Goal: Transaction & Acquisition: Purchase product/service

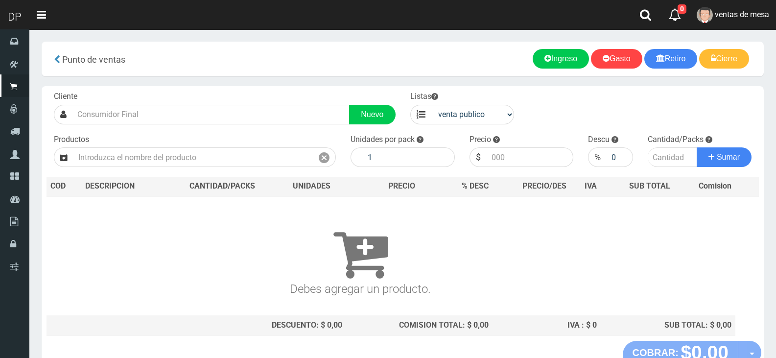
click at [258, 129] on div "Cliente Nuevo Listas venta publico Sup chinos reventas Productos" at bounding box center [403, 213] width 722 height 255
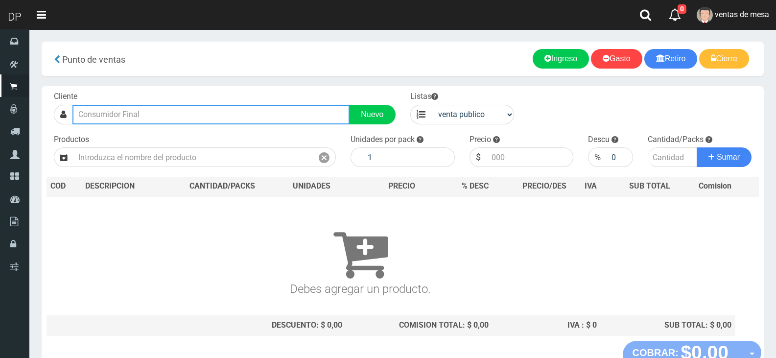
click at [258, 114] on input "text" at bounding box center [210, 115] width 277 height 20
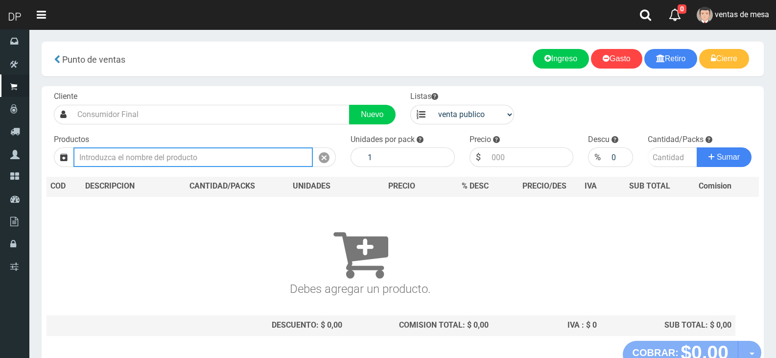
click at [251, 167] on input "text" at bounding box center [192, 157] width 239 height 20
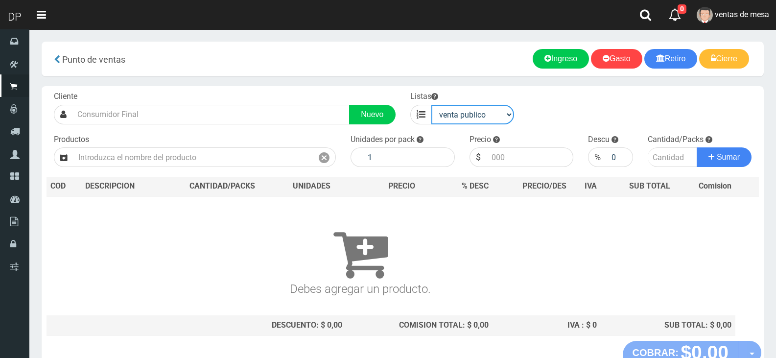
click at [508, 108] on select "venta publico Sup chinos reventas" at bounding box center [472, 115] width 83 height 20
select select "3"
click at [431, 105] on select "venta publico Sup chinos reventas" at bounding box center [472, 115] width 83 height 20
drag, startPoint x: 238, startPoint y: 145, endPoint x: 241, endPoint y: 149, distance: 5.3
click at [240, 147] on div "Productos" at bounding box center [195, 150] width 297 height 33
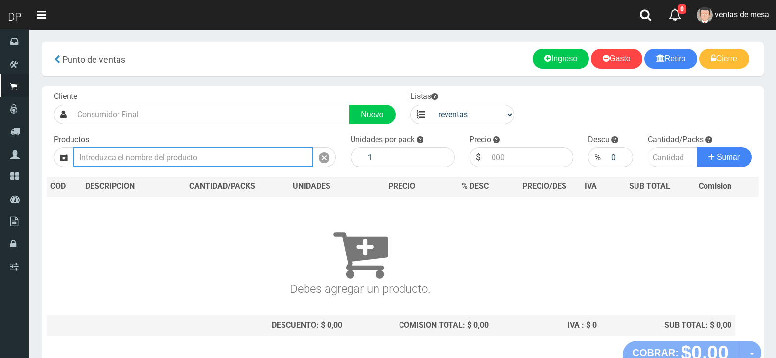
click at [241, 149] on input "text" at bounding box center [192, 157] width 239 height 20
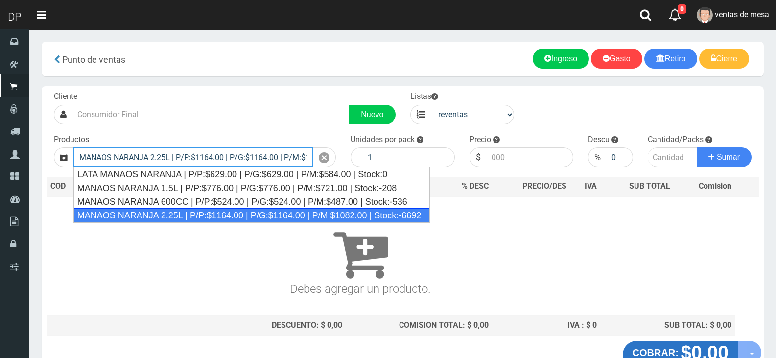
type input "MANAOS NARANJA 2.25L | P/P:$1164.00 | P/G:$1164.00 | P/M:$1082.00 | Stock:-6692"
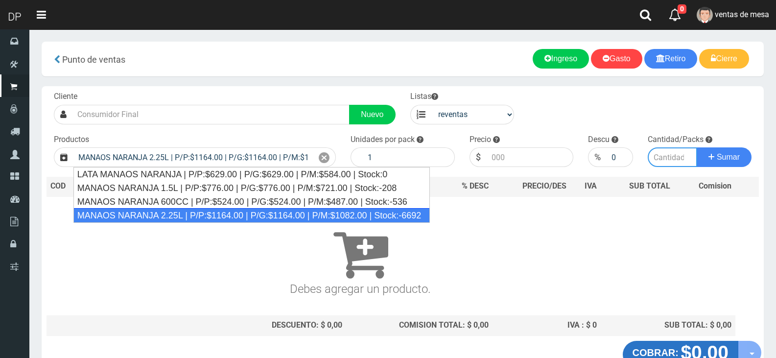
type input "6"
type input "1082.00"
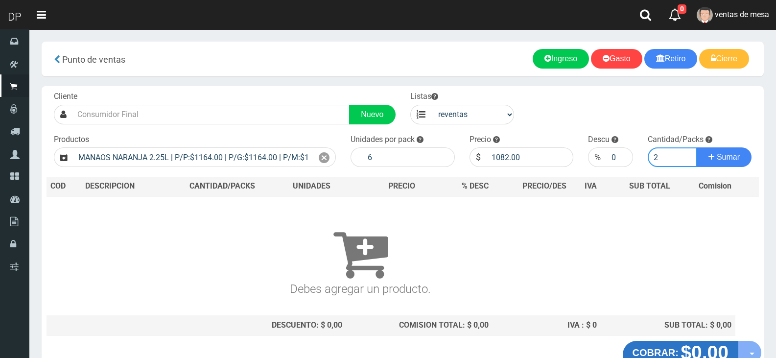
type input "2"
click at [697, 147] on button "Sumar" at bounding box center [724, 157] width 55 height 20
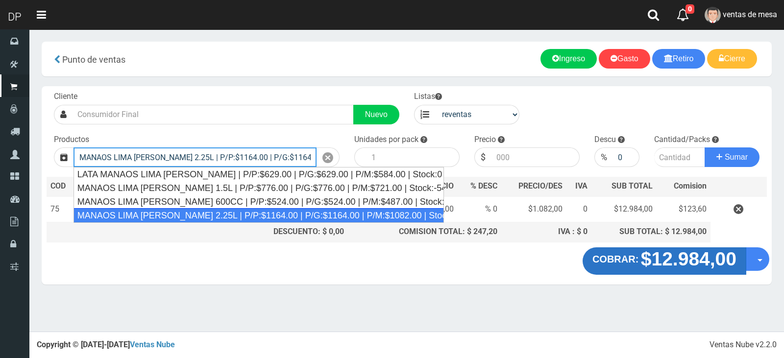
type input "MANAOS LIMA LIMON 2.25L | P/P:$1164.00 | P/G:$1164.00 | P/M:$1082.00 | Stock:-1…"
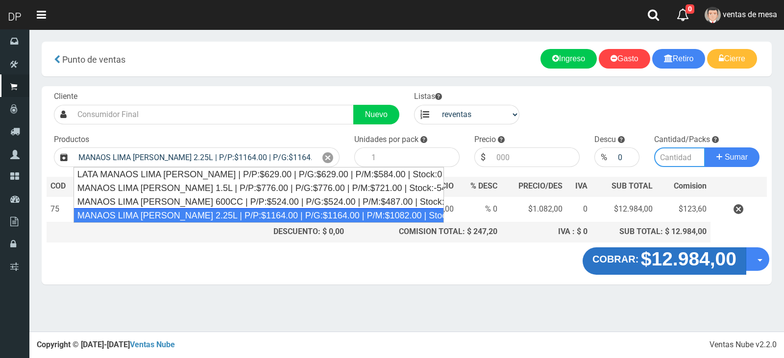
type input "6"
type input "1082.00"
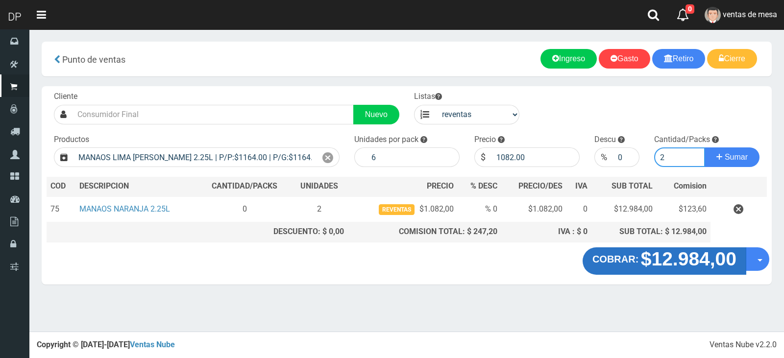
type input "2"
click at [704, 147] on button "Sumar" at bounding box center [731, 157] width 55 height 20
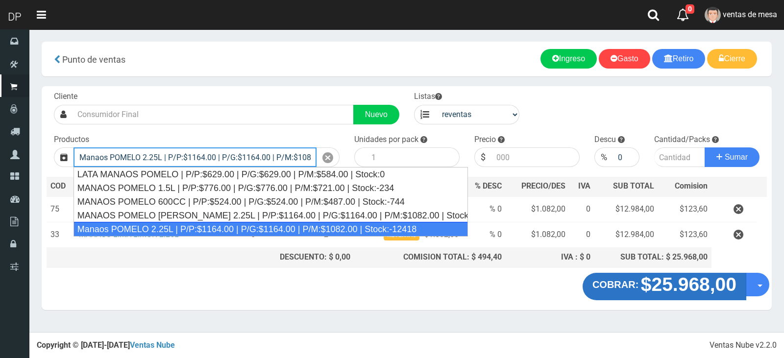
type input "Manaos POMELO 2.25L | P/P:$1164.00 | P/G:$1164.00 | P/M:$1082.00 | Stock:-12418"
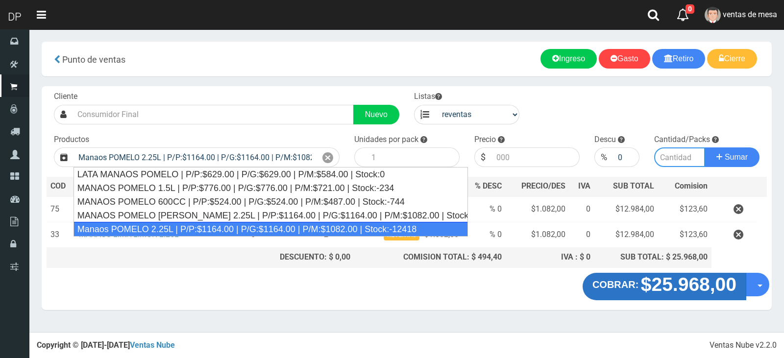
type input "6"
type input "1082.00"
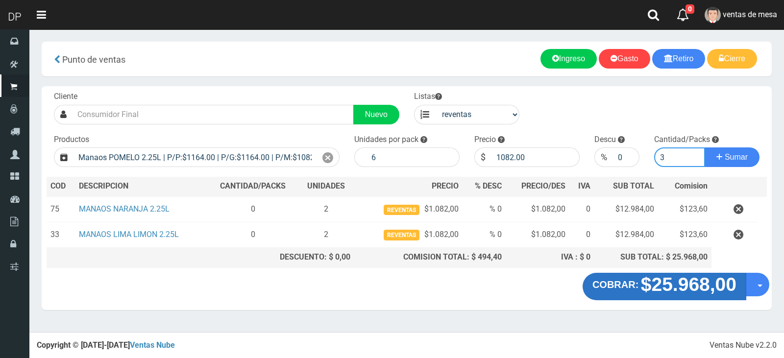
type input "3"
click at [704, 147] on button "Sumar" at bounding box center [731, 157] width 55 height 20
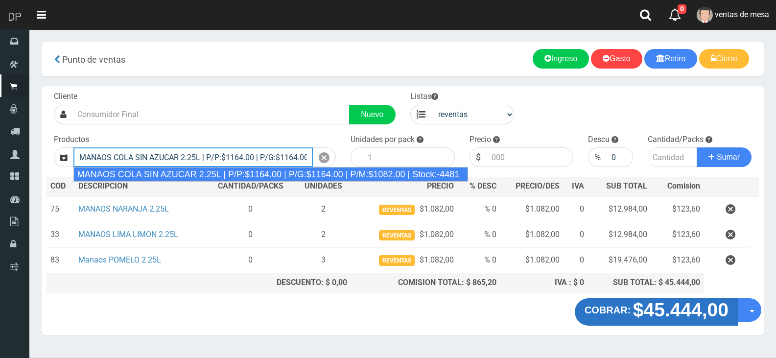
type input "MANAOS COLA SIN AZUCAR 2.25L | P/P:$1164.00 | P/G:$1164.00 | P/M:$1082.00 | Sto…"
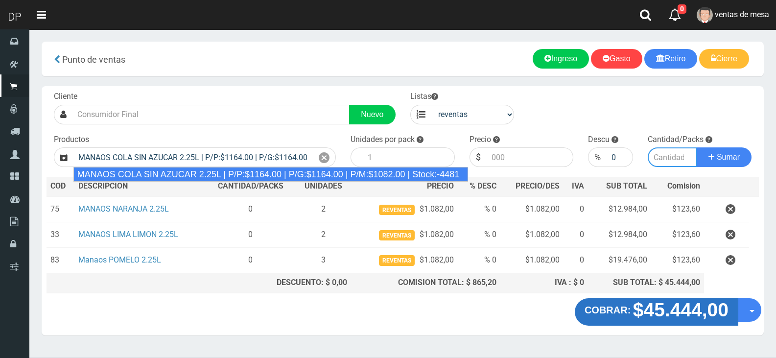
type input "6"
type input "1082.00"
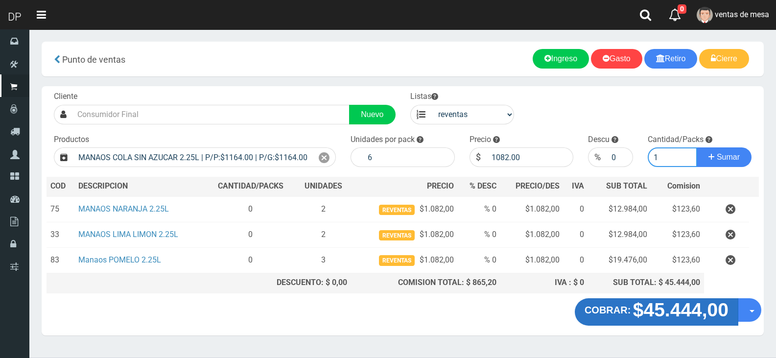
type input "1"
click at [697, 147] on button "Sumar" at bounding box center [724, 157] width 55 height 20
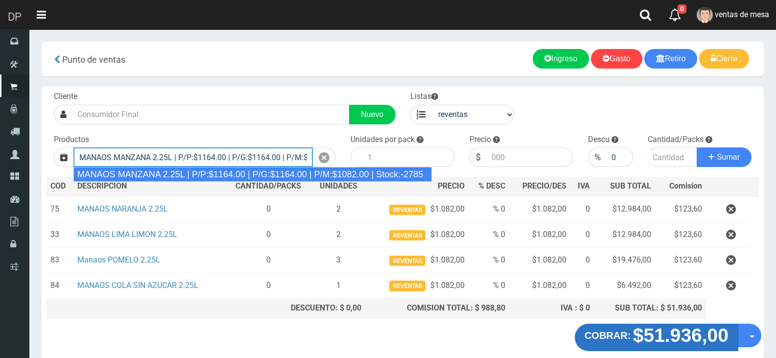
type input "MANAOS MANZANA 2.25L | P/P:$1164.00 | P/G:$1164.00 | P/M:$1082.00 | Stock:-2785"
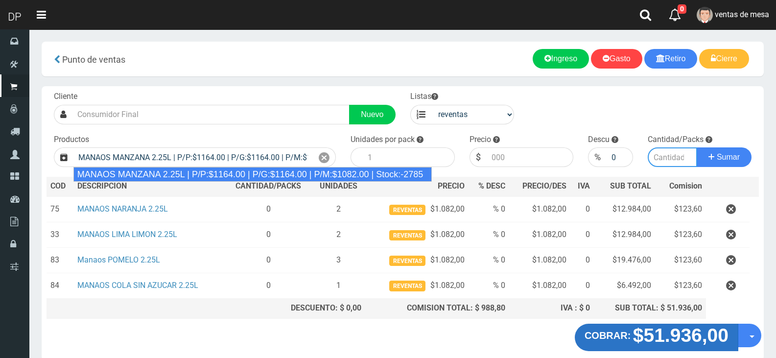
type input "6"
type input "1082.00"
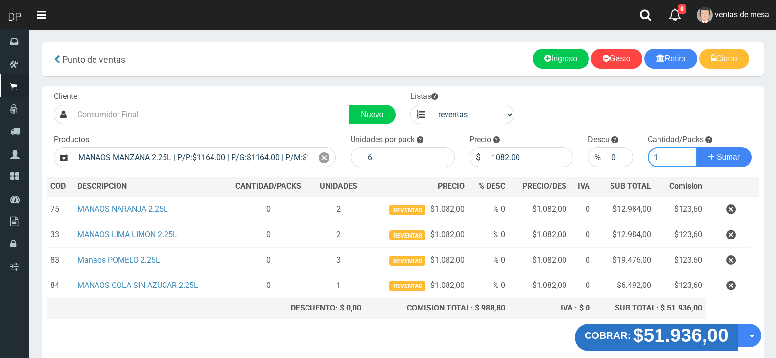
type input "1"
click at [697, 147] on button "Sumar" at bounding box center [724, 157] width 55 height 20
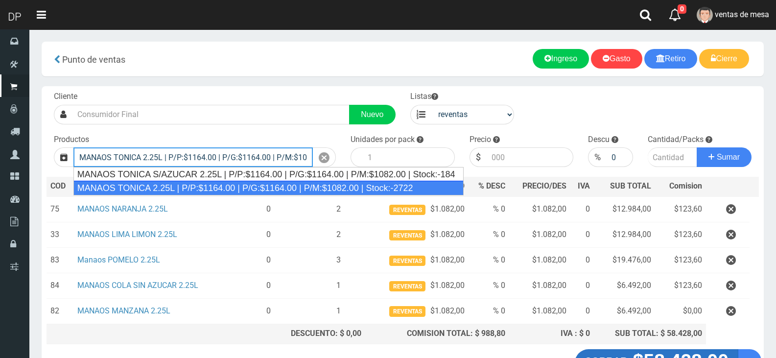
type input "MANAOS TONICA 2.25L | P/P:$1164.00 | P/G:$1164.00 | P/M:$1082.00 | Stock:-2722"
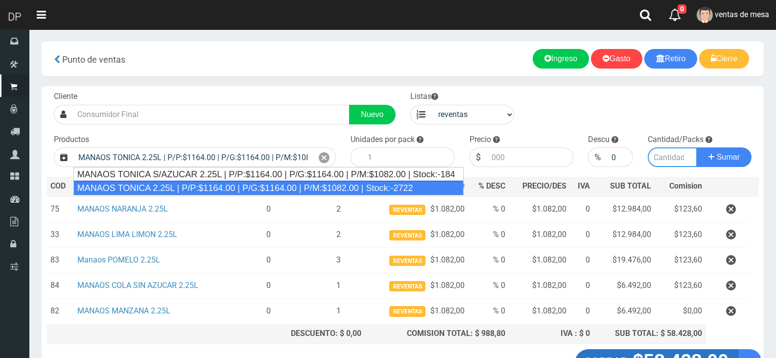
type input "6"
type input "1082.00"
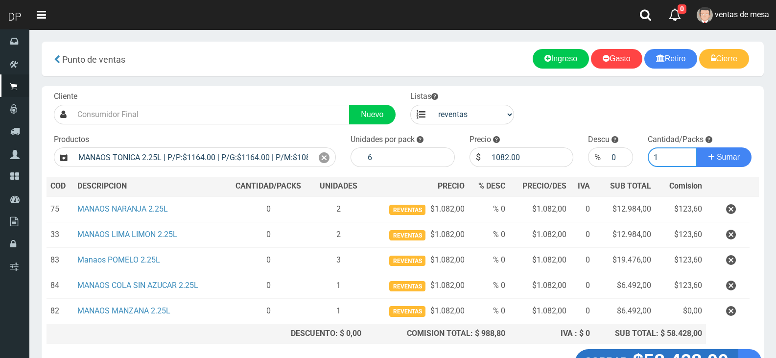
type input "1"
click at [697, 147] on button "Sumar" at bounding box center [724, 157] width 55 height 20
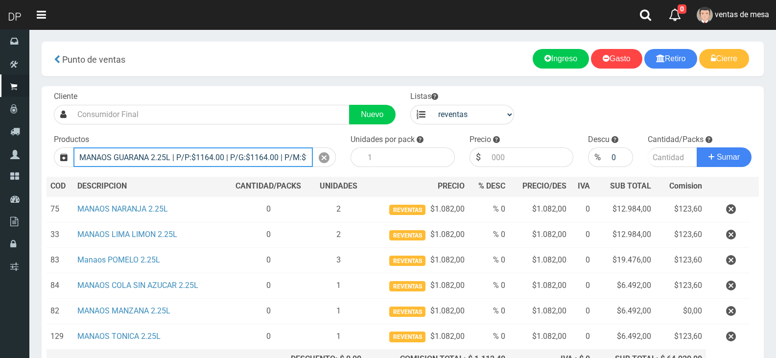
click at [165, 160] on input "MANAOS GUARANA 2.25L | P/P:$1164.00 | P/G:$1164.00 | P/M:$1082.00 | Stock:-2346" at bounding box center [192, 157] width 239 height 20
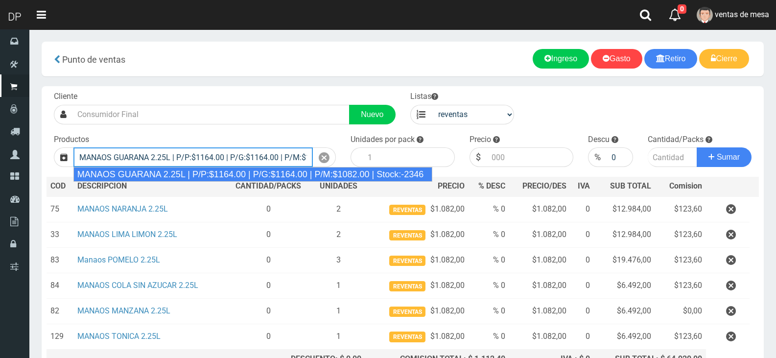
type input "MANAOS GUARANA 2.25L | P/P:$1164.00 | P/G:$1164.00 | P/M:$1082.00 | Stock:-2346"
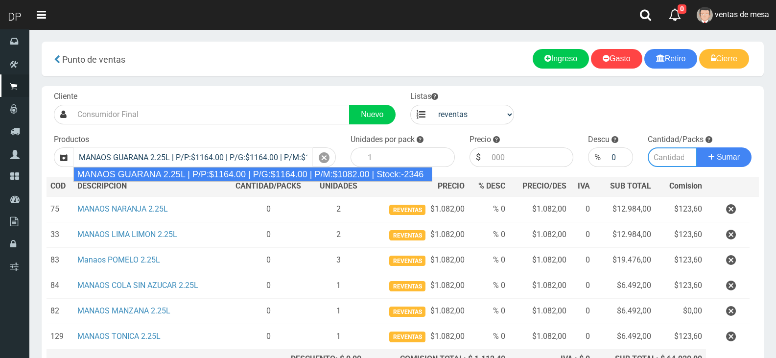
type input "6"
type input "1082.00"
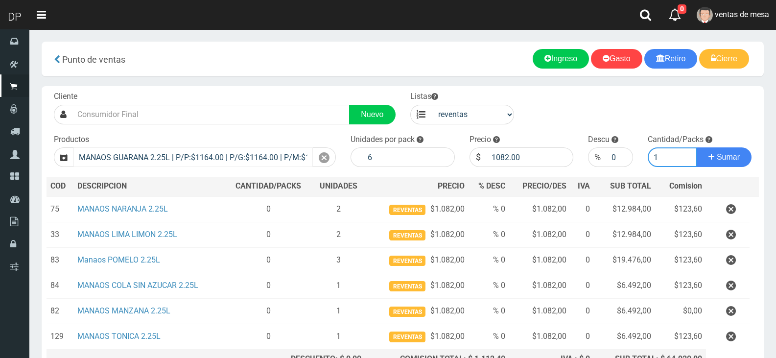
type input "1"
click at [697, 147] on button "Sumar" at bounding box center [724, 157] width 55 height 20
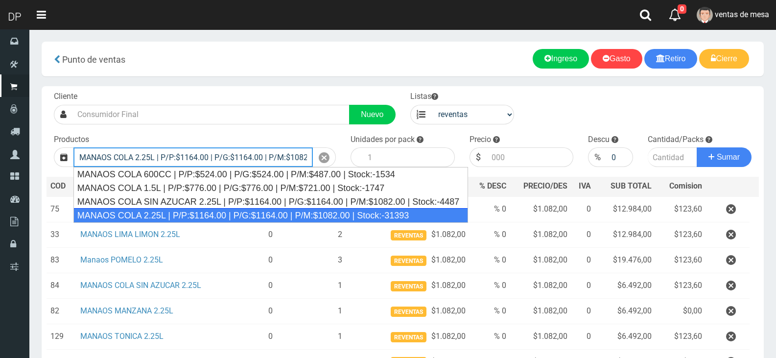
type input "MANAOS COLA 2.25L | P/P:$1164.00 | P/G:$1164.00 | P/M:$1082.00 | Stock:-31393"
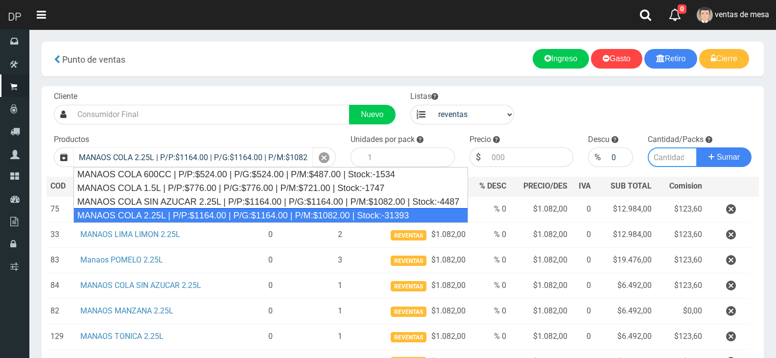
type input "6"
type input "1082.00"
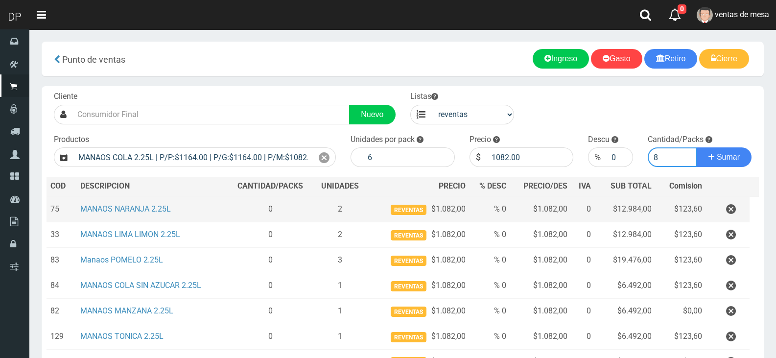
type input "8"
click at [697, 147] on button "Sumar" at bounding box center [724, 157] width 55 height 20
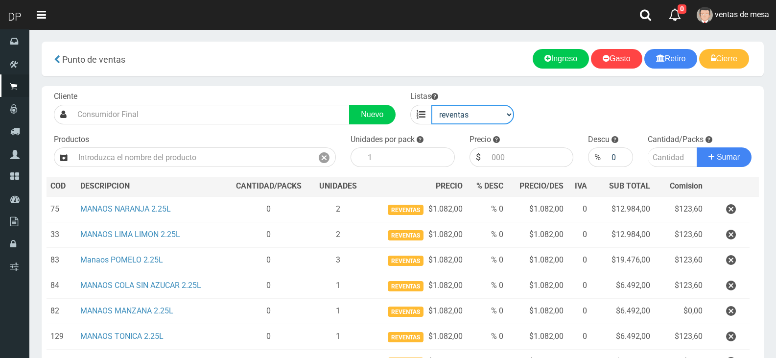
click at [455, 114] on select "venta publico Sup chinos reventas" at bounding box center [472, 115] width 83 height 20
select select "1"
click at [431, 105] on select "venta publico Sup chinos reventas" at bounding box center [472, 115] width 83 height 20
click at [276, 144] on div "Productos" at bounding box center [195, 150] width 297 height 33
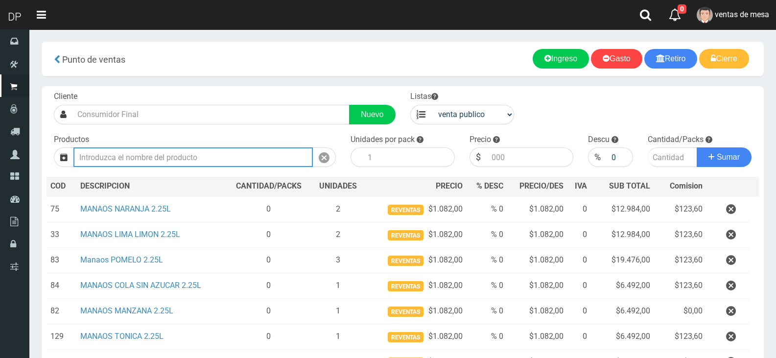
click at [284, 152] on input "text" at bounding box center [192, 157] width 239 height 20
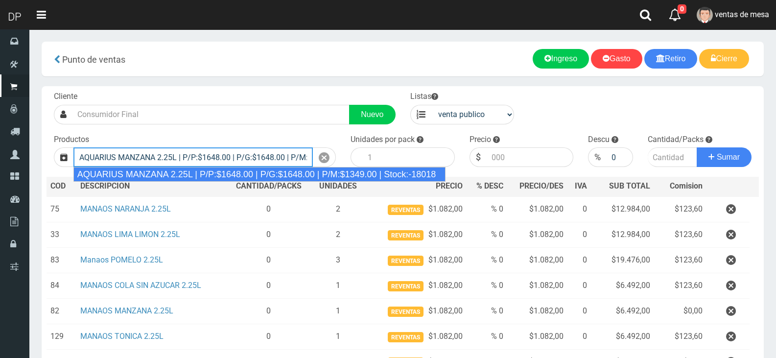
type input "AQUARIUS MANZANA 2.25L | P/P:$1648.00 | P/G:$1648.00 | P/M:$1349.00 | Stock:-18…"
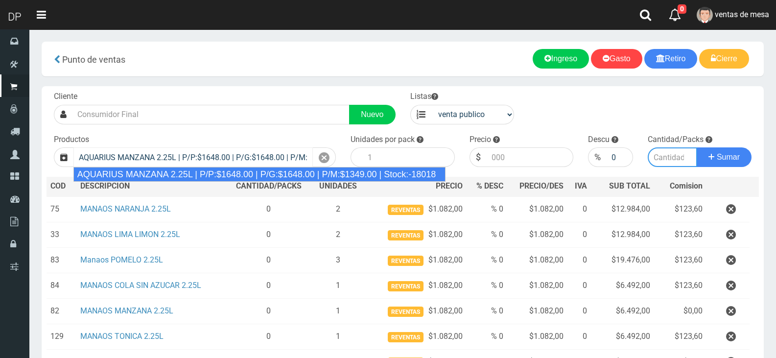
type input "6"
type input "1648.00"
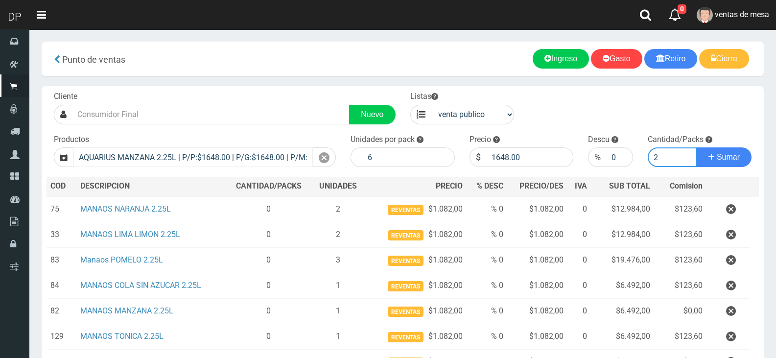
type input "2"
click at [697, 147] on button "Sumar" at bounding box center [724, 157] width 55 height 20
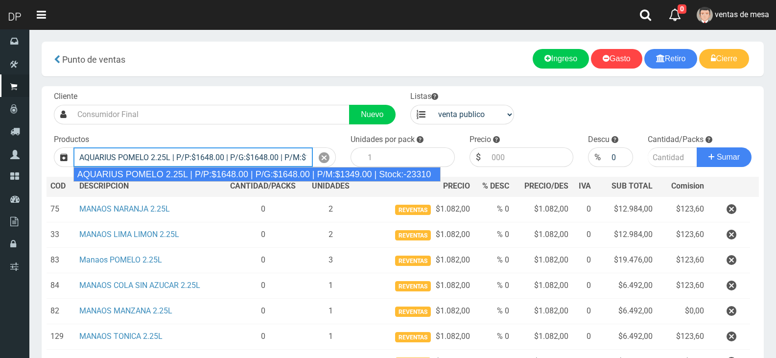
type input "AQUARIUS POMELO 2.25L | P/P:$1648.00 | P/G:$1648.00 | P/M:$1349.00 | Stock:-233…"
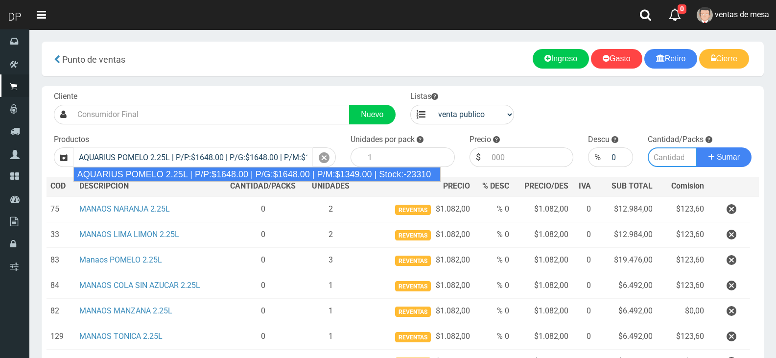
type input "6"
type input "1648.00"
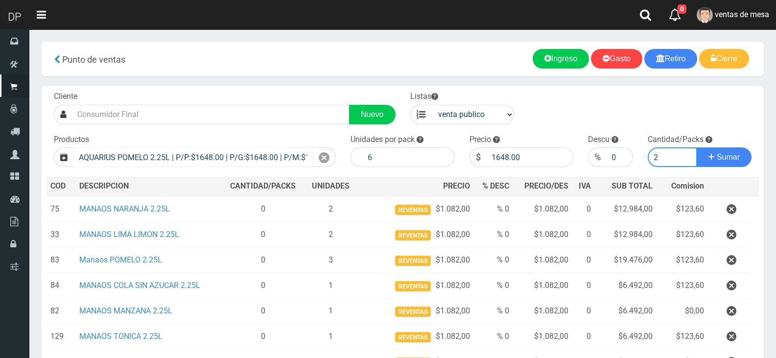
type input "2"
click at [697, 147] on button "Sumar" at bounding box center [724, 157] width 55 height 20
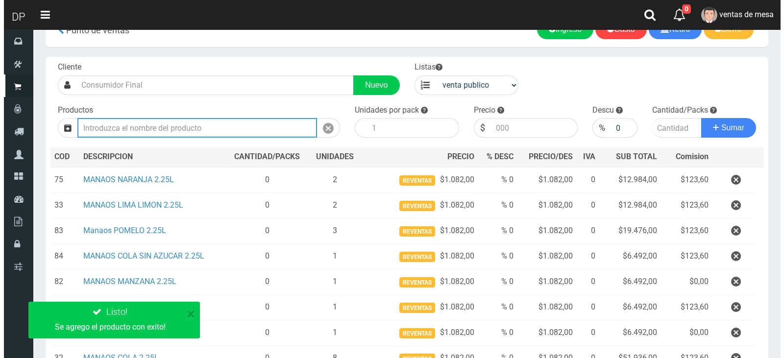
scroll to position [200, 0]
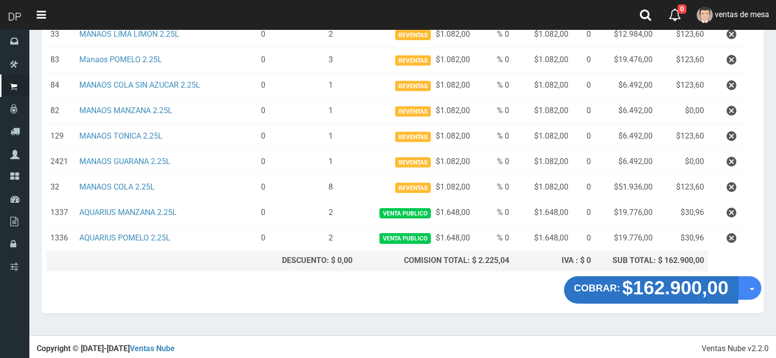
click at [672, 292] on strong "$162.900,00" at bounding box center [675, 287] width 106 height 21
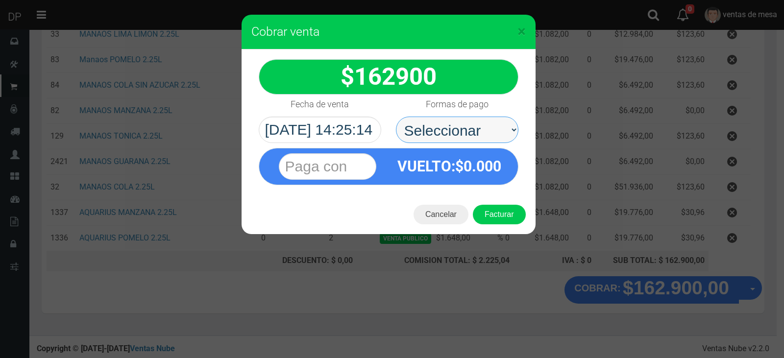
click at [476, 136] on select "Seleccionar Efectivo Tarjeta de Crédito Depósito Débito" at bounding box center [457, 130] width 122 height 26
select select "Efectivo"
click at [396, 117] on select "Seleccionar Efectivo Tarjeta de Crédito Depósito Débito" at bounding box center [457, 130] width 122 height 26
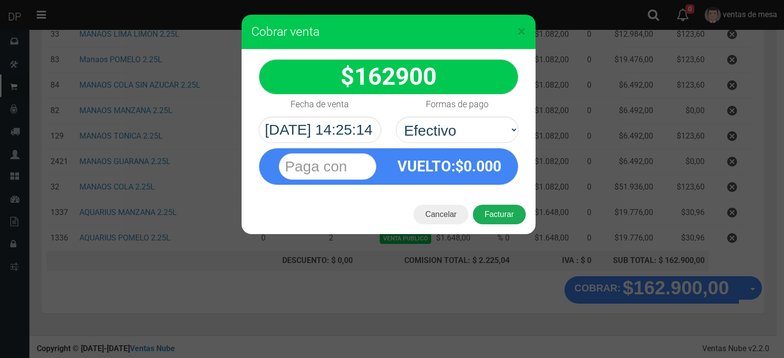
click at [494, 213] on button "Facturar" at bounding box center [499, 215] width 53 height 20
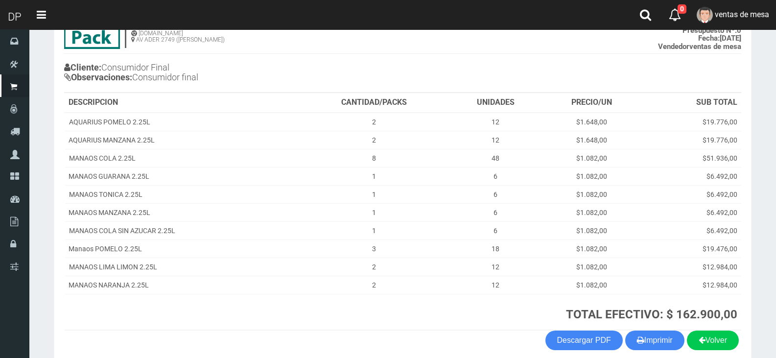
scroll to position [129, 0]
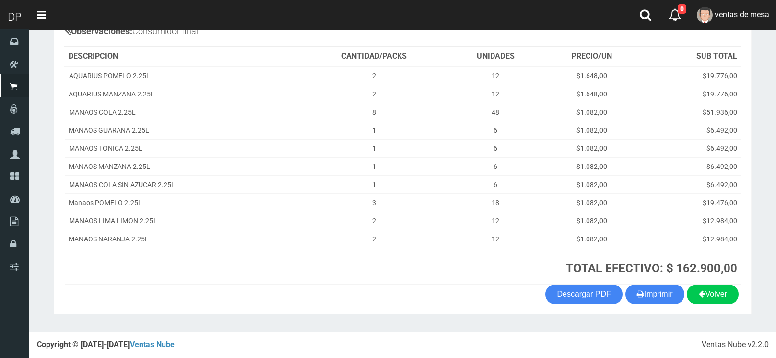
click at [677, 314] on section "1123346941 1170356020 WWW.DUOPACKS.COM.AR AV ADER 2749 (MUNRO) VENTA Nº 70747 P…" at bounding box center [403, 133] width 698 height 361
click at [667, 293] on button "Imprimir" at bounding box center [654, 295] width 59 height 20
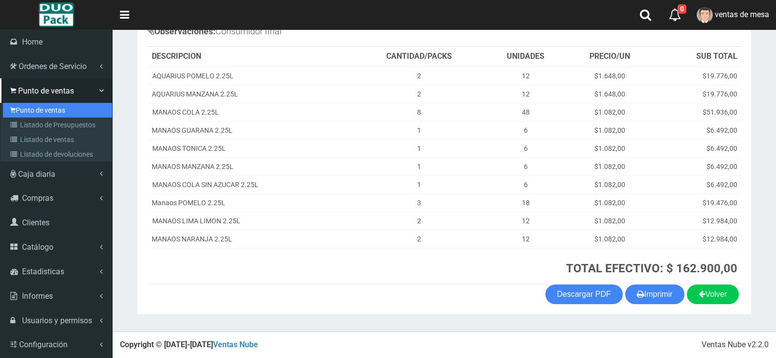
click at [51, 114] on link "Punto de ventas" at bounding box center [57, 110] width 109 height 15
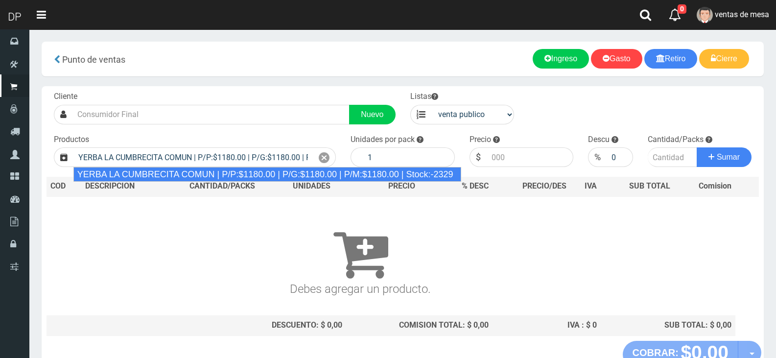
type input "YERBA LA CUMBRECITA COMUN | P/P:$1180.00 | P/G:$1180.00 | P/M:$1180.00 | Stock:…"
type input "10"
type input "1180.00"
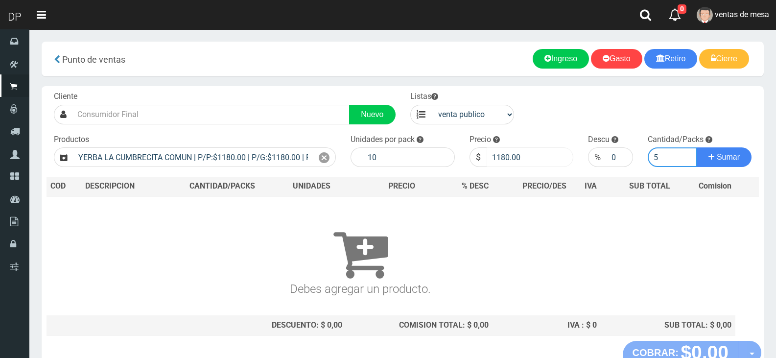
type input "5"
click at [534, 163] on input "1180.00" at bounding box center [530, 157] width 87 height 20
click at [697, 147] on button "Sumar" at bounding box center [724, 157] width 55 height 20
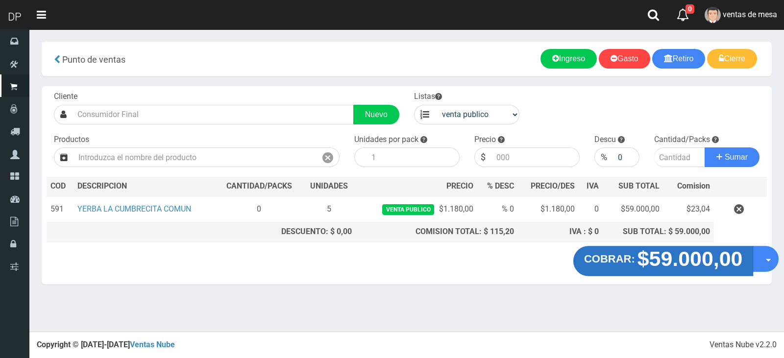
click at [634, 257] on strong "COBRAR:" at bounding box center [609, 259] width 51 height 12
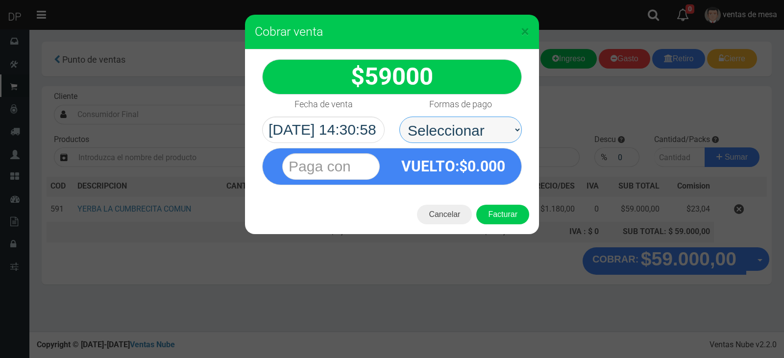
click at [480, 130] on select "Seleccionar Efectivo Tarjeta de Crédito Depósito Débito" at bounding box center [460, 130] width 122 height 26
select select "Efectivo"
click at [399, 117] on select "Seleccionar Efectivo Tarjeta de Crédito Depósito Débito" at bounding box center [460, 130] width 122 height 26
click at [514, 231] on div "Cancelar Facturar" at bounding box center [392, 214] width 294 height 39
click at [514, 219] on button "Facturar" at bounding box center [502, 215] width 53 height 20
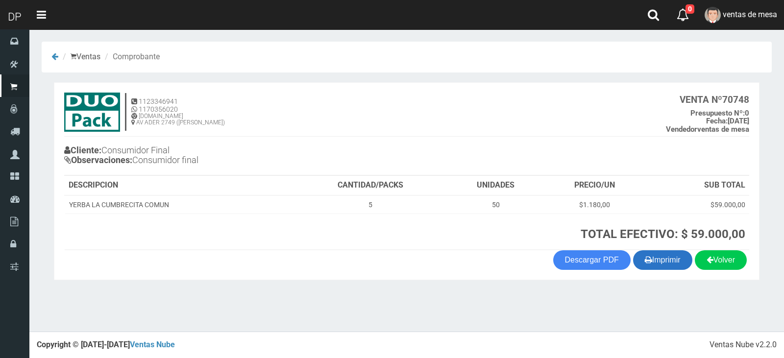
click at [659, 269] on button "Imprimir" at bounding box center [662, 260] width 59 height 20
click at [633, 250] on button "Imprimir" at bounding box center [662, 260] width 59 height 20
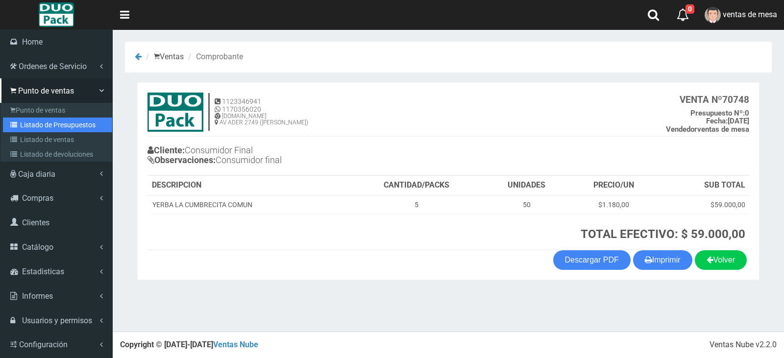
click at [40, 119] on link "Listado de Presupuestos" at bounding box center [57, 125] width 109 height 15
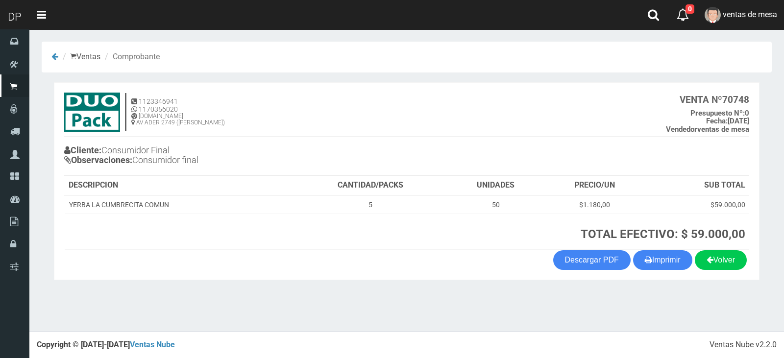
click at [253, 172] on div "Cliente: Consumidor Final Observaciones: Consumidor final" at bounding box center [235, 156] width 342 height 37
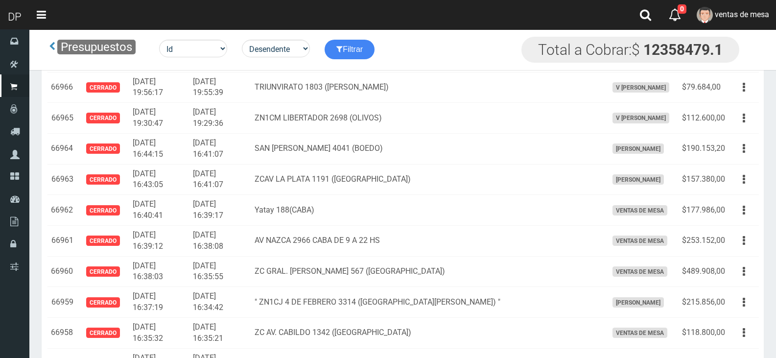
scroll to position [1670, 0]
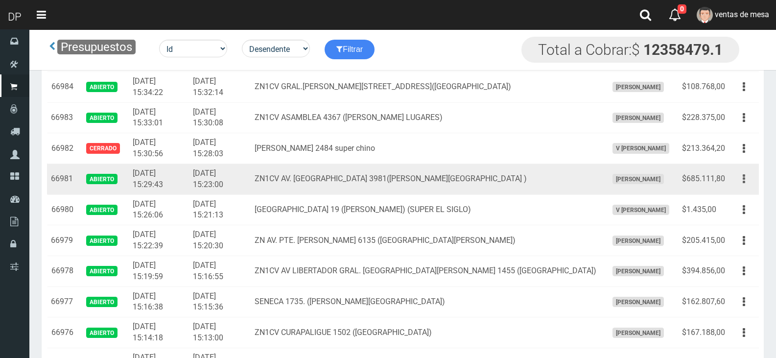
click at [755, 182] on button "button" at bounding box center [744, 178] width 22 height 17
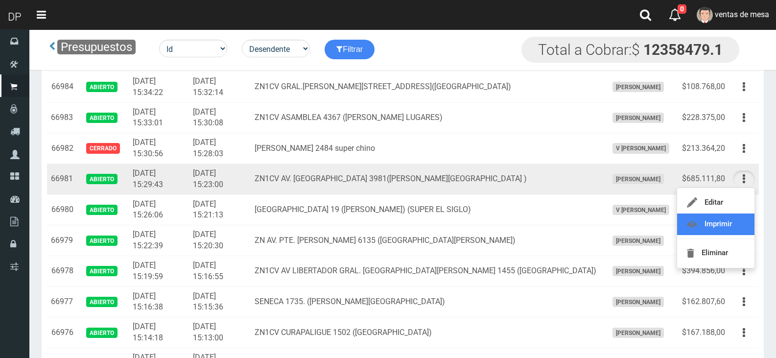
click at [727, 215] on link "Imprimir" at bounding box center [715, 225] width 77 height 22
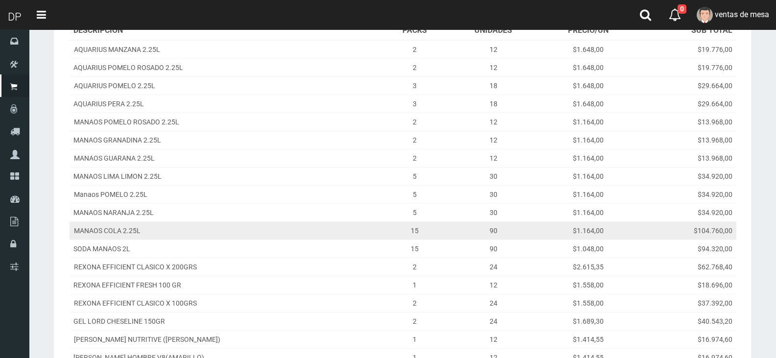
drag, startPoint x: 169, startPoint y: 236, endPoint x: 170, endPoint y: 222, distance: 13.7
click at [170, 229] on tbody "AQUARIUS MANZANA 2.25L 2 12 $1.648,00 $19.776,00 AQUARIUS POMELO ROSADO 2.25L 2…" at bounding box center [403, 221] width 667 height 363
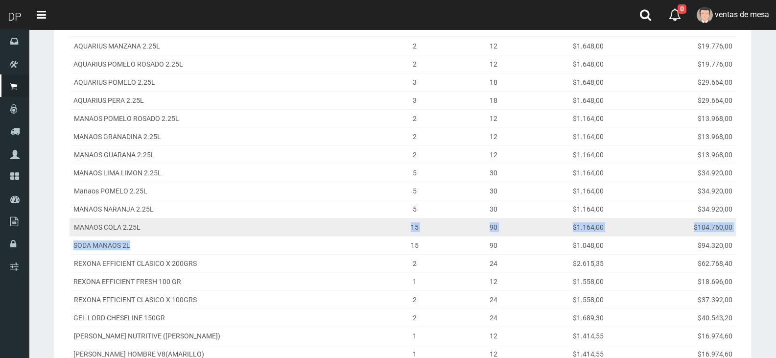
scroll to position [245, 0]
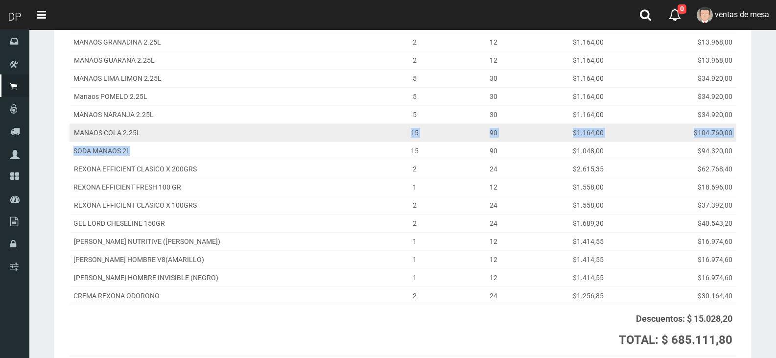
click at [170, 215] on td "GEL LORD CHESELINE 150GR" at bounding box center [226, 224] width 313 height 18
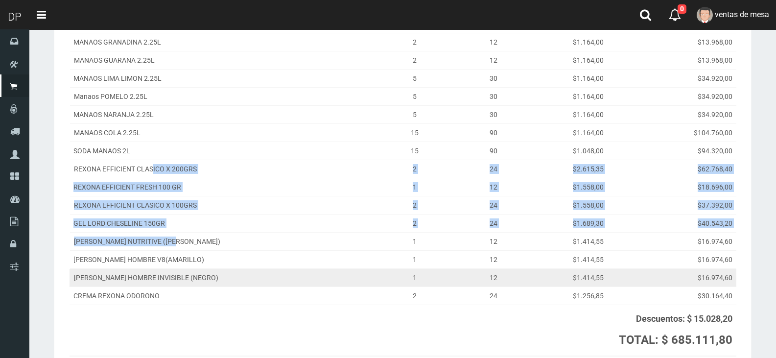
drag, startPoint x: 152, startPoint y: 168, endPoint x: 186, endPoint y: 260, distance: 97.9
click at [180, 240] on tbody "AQUARIUS MANZANA 2.25L 2 12 $1.648,00 $19.776,00 AQUARIUS POMELO ROSADO 2.25L 2…" at bounding box center [403, 123] width 667 height 363
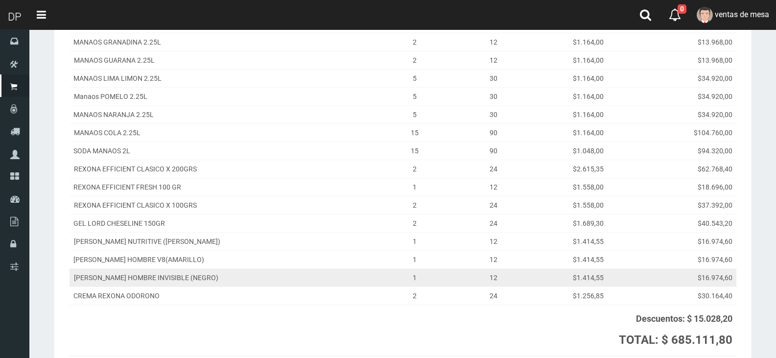
click at [190, 269] on td "REXONA ROLLON HOMBRE INVISIBLE (NEGRO)" at bounding box center [226, 278] width 313 height 18
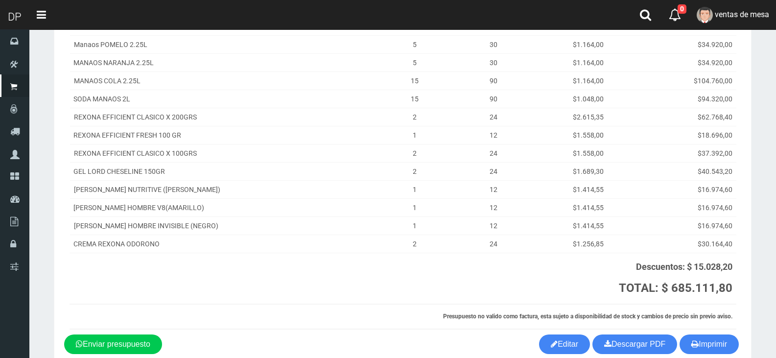
scroll to position [337, 0]
